Goal: Book appointment/travel/reservation

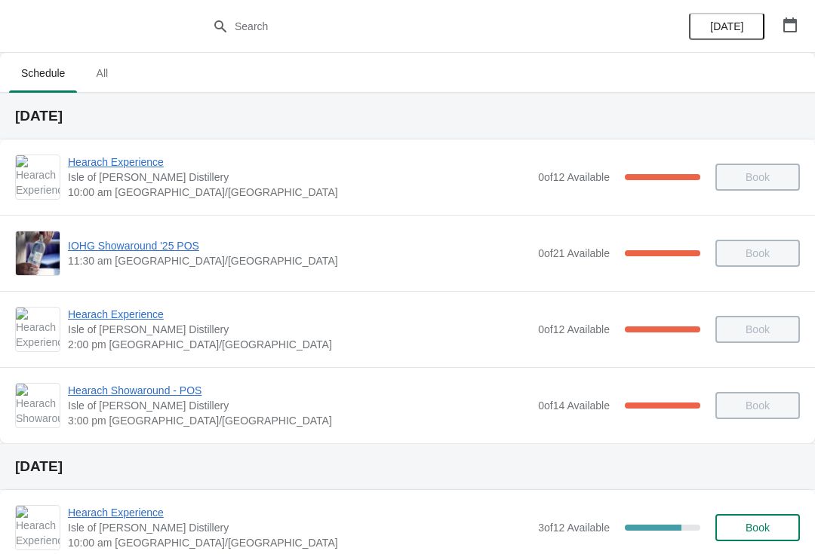
click at [791, 31] on icon "button" at bounding box center [790, 24] width 14 height 15
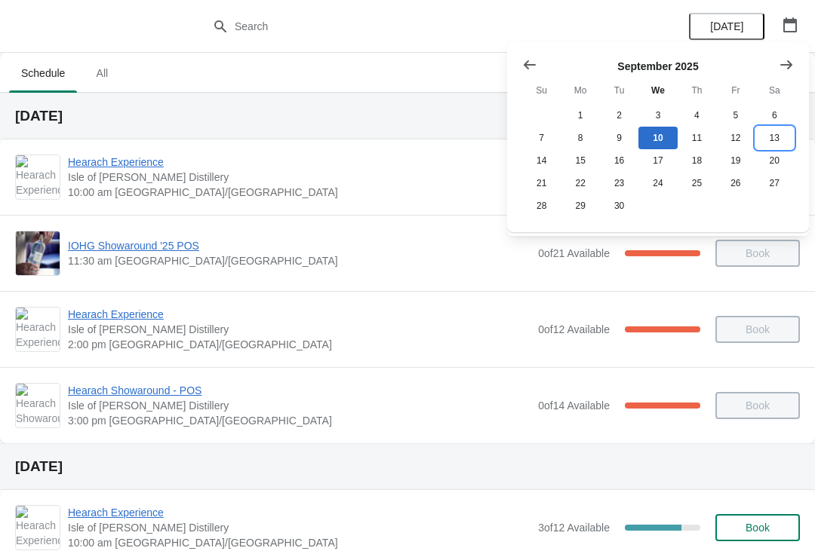
click at [780, 136] on button "13" at bounding box center [774, 138] width 38 height 23
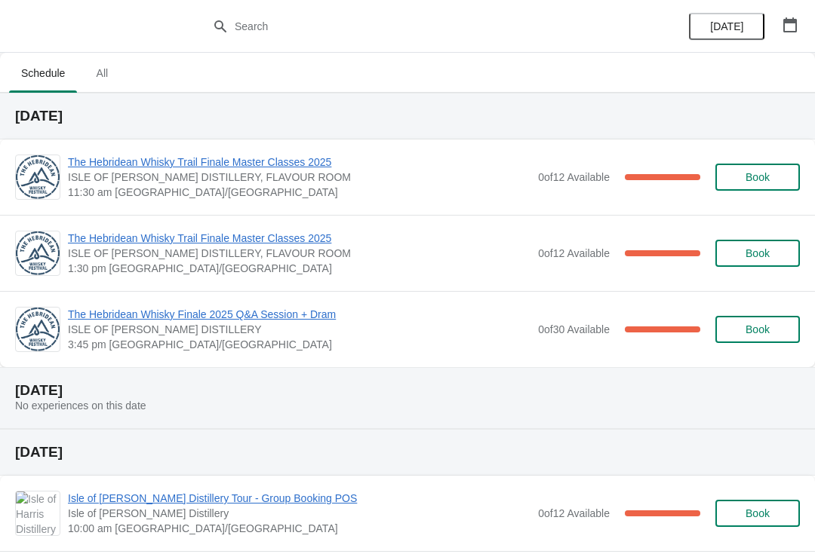
click at [784, 172] on span "Book" at bounding box center [757, 177] width 57 height 12
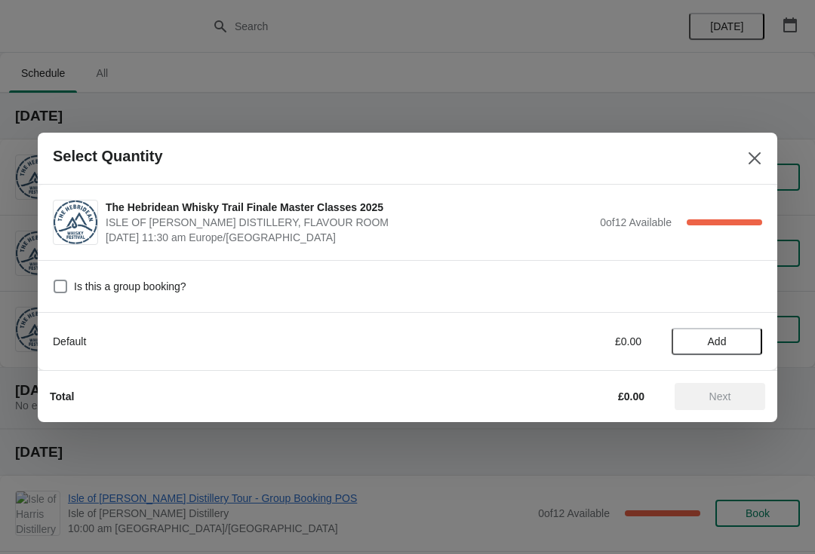
click at [741, 334] on button "Add" at bounding box center [716, 341] width 91 height 27
click at [729, 393] on span "Next" at bounding box center [720, 397] width 22 height 12
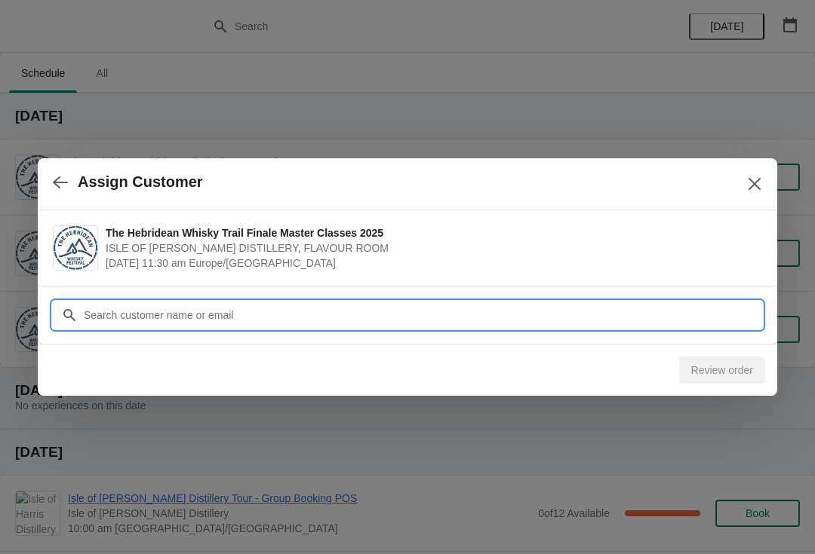
click at [223, 306] on input "Customer" at bounding box center [422, 315] width 679 height 27
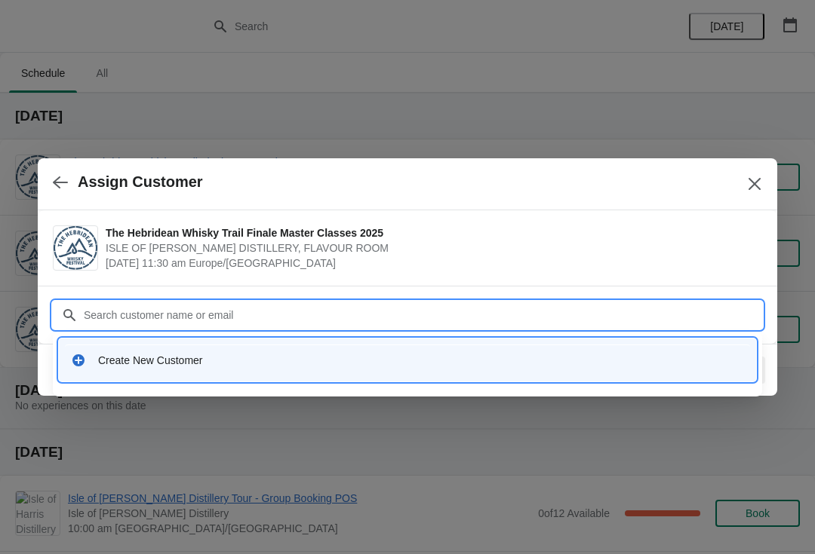
click at [201, 365] on div "Create New Customer" at bounding box center [421, 360] width 646 height 15
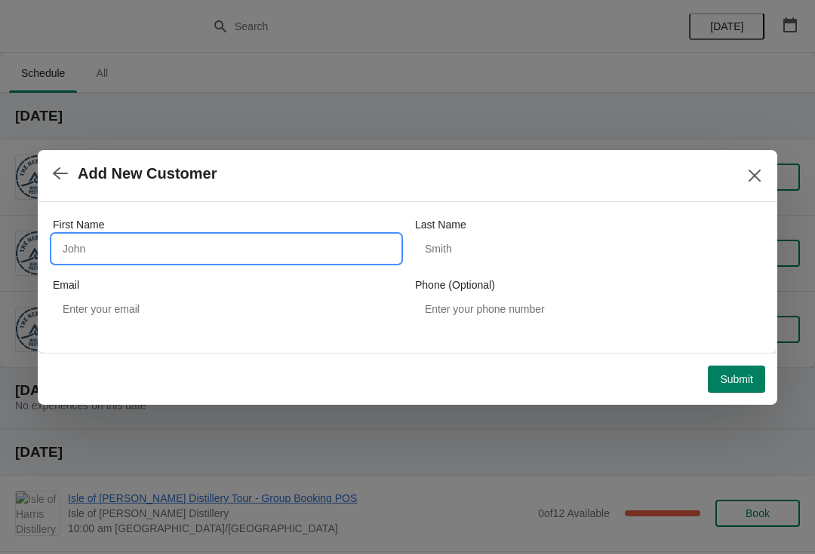
click at [161, 253] on input "First Name" at bounding box center [226, 248] width 347 height 27
type input "[PERSON_NAME]"
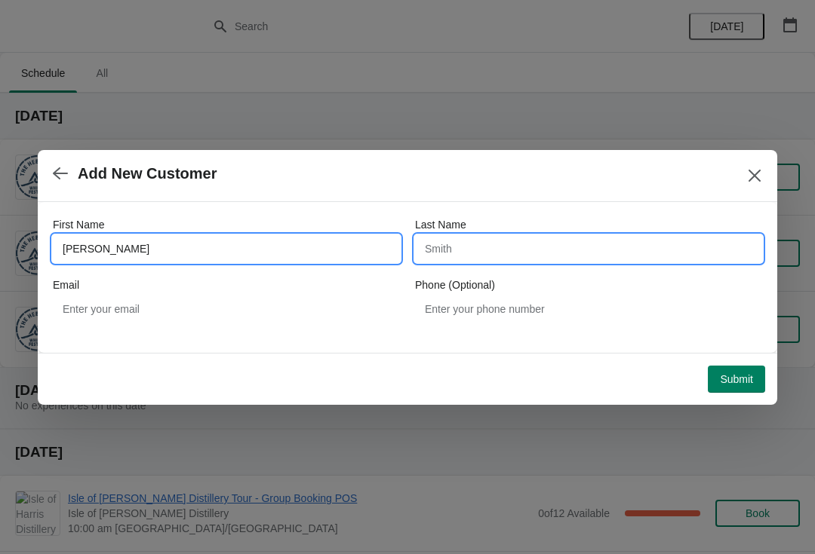
click at [472, 248] on input "Last Name" at bounding box center [588, 248] width 347 height 27
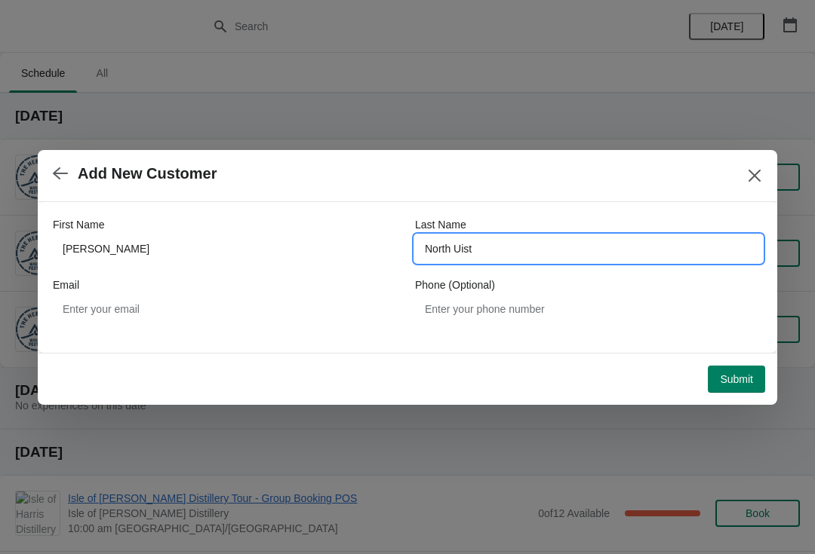
type input "North Uist"
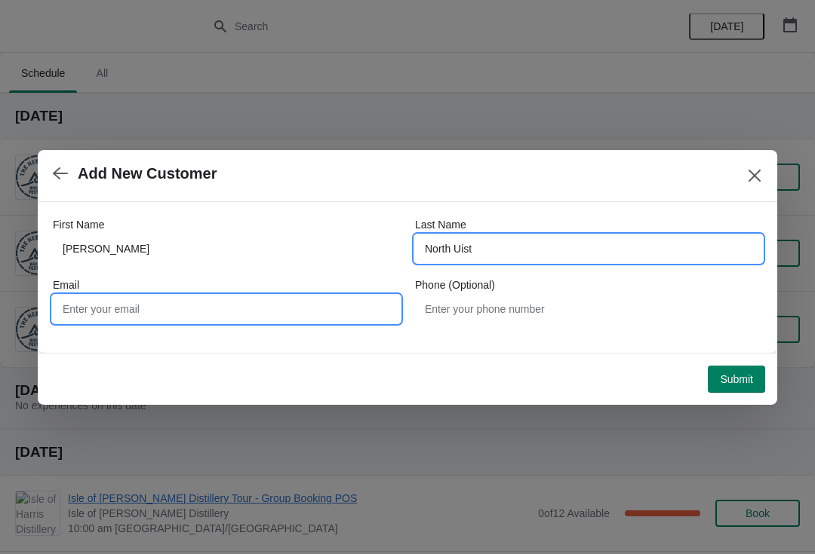
click at [172, 302] on input "Email" at bounding box center [226, 309] width 347 height 27
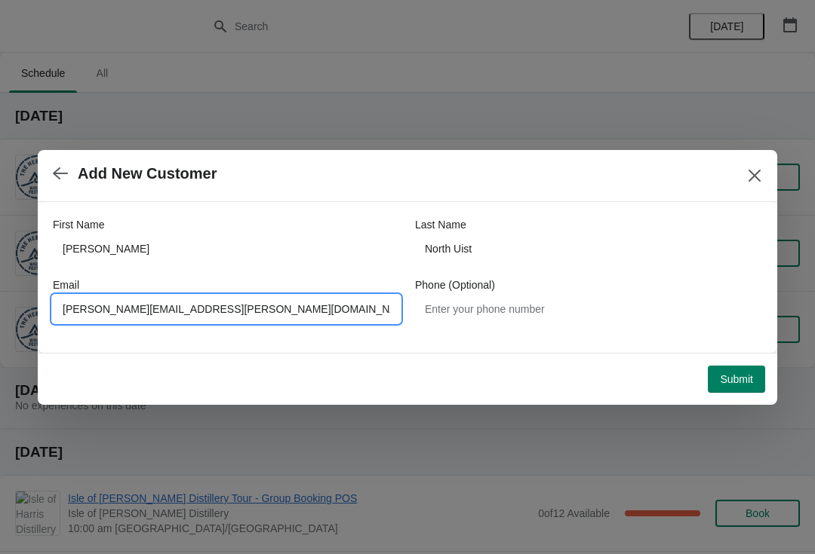
type input "[PERSON_NAME][EMAIL_ADDRESS][PERSON_NAME][DOMAIN_NAME]"
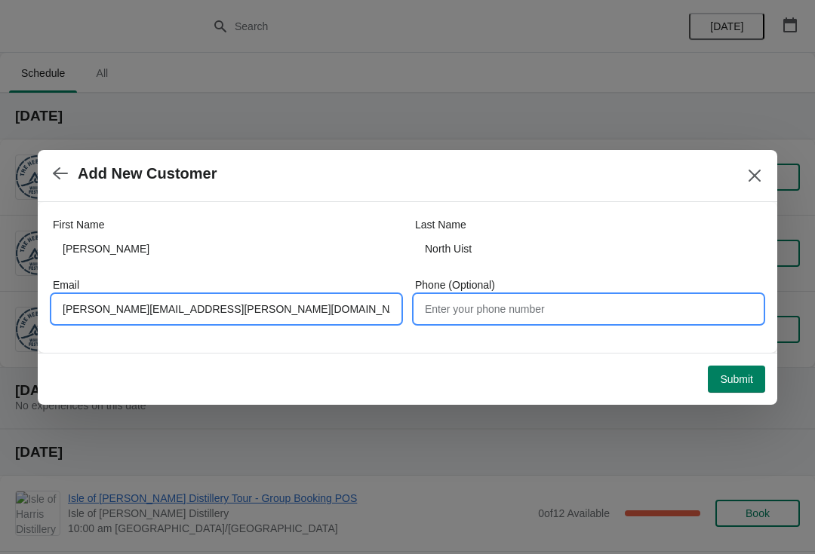
click at [504, 299] on input "Phone (Optional)" at bounding box center [588, 309] width 347 height 27
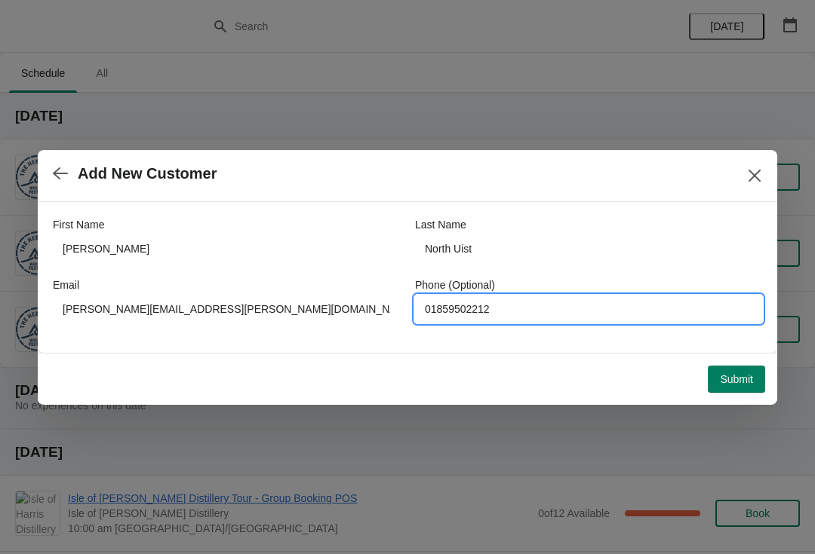
type input "01859502212"
click at [739, 381] on span "Submit" at bounding box center [736, 379] width 33 height 12
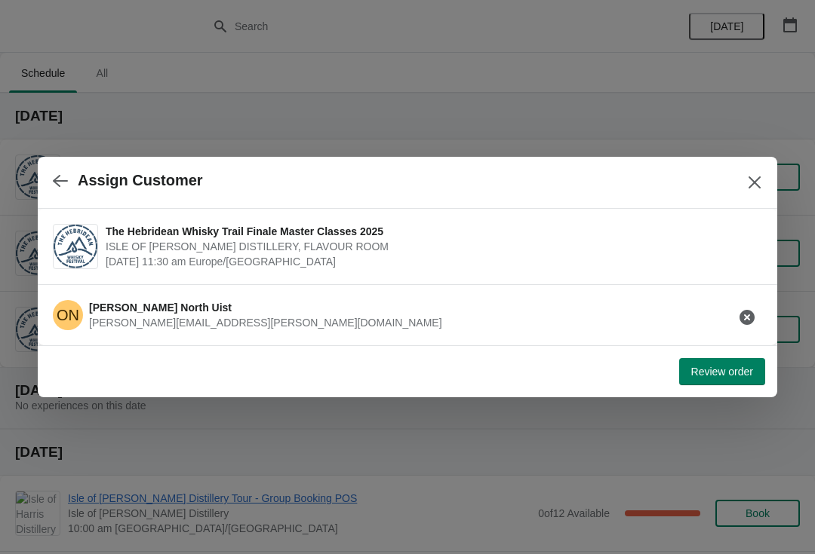
click at [749, 375] on span "Review order" at bounding box center [722, 372] width 62 height 12
